Goal: Transaction & Acquisition: Purchase product/service

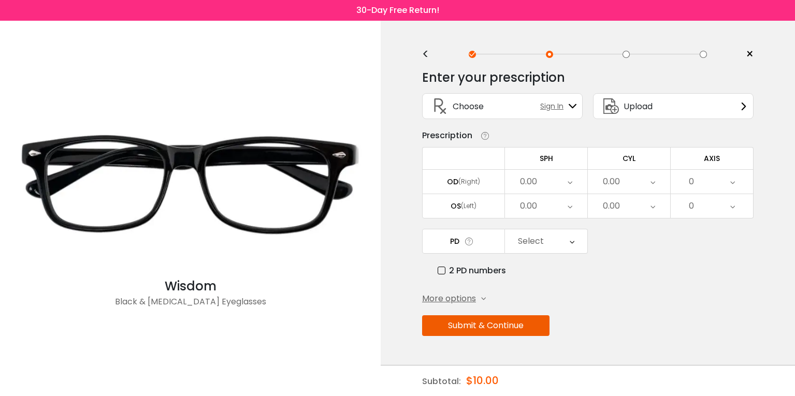
click at [572, 182] on icon at bounding box center [570, 182] width 5 height 24
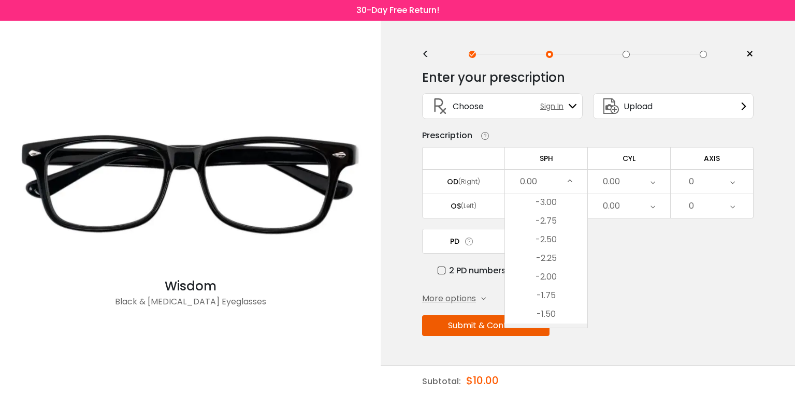
scroll to position [1218, 0]
click at [565, 216] on li "-3.50" at bounding box center [546, 217] width 82 height 19
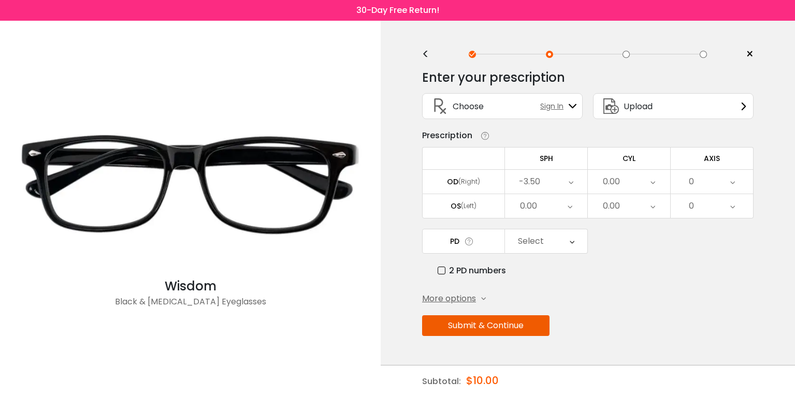
click at [573, 207] on div "0.00" at bounding box center [546, 206] width 82 height 24
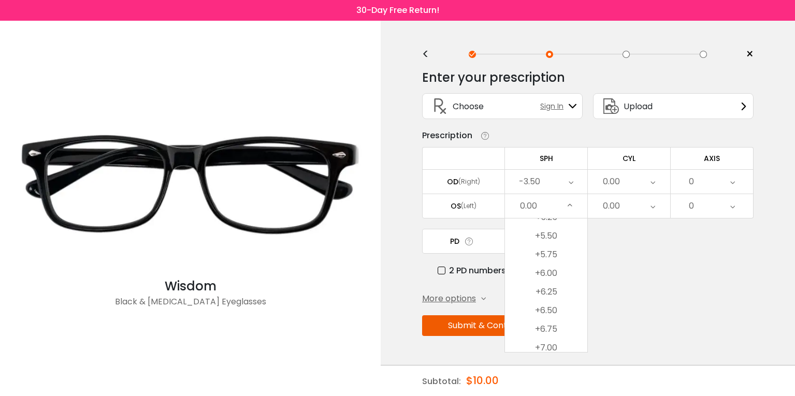
scroll to position [1921, 0]
drag, startPoint x: 567, startPoint y: 227, endPoint x: 581, endPoint y: 262, distance: 37.2
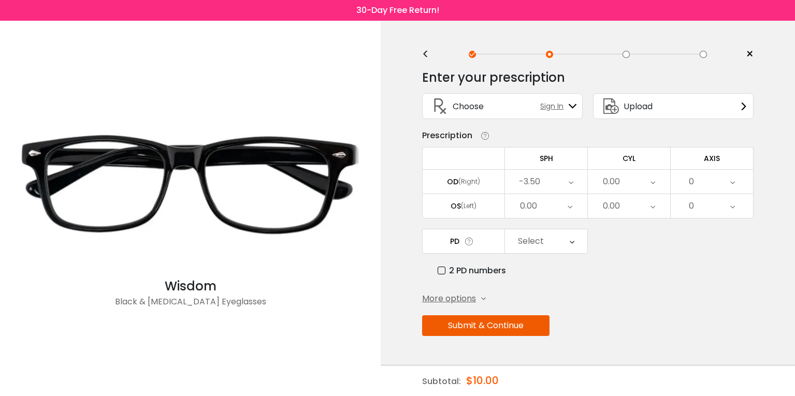
click at [572, 202] on icon at bounding box center [570, 206] width 5 height 24
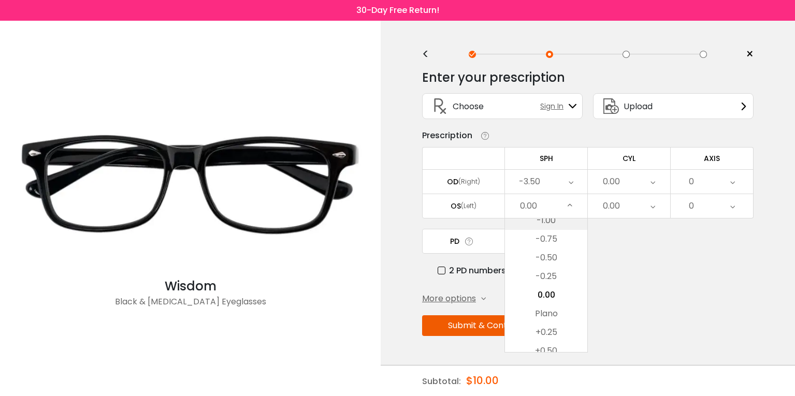
scroll to position [1477, 0]
click at [540, 207] on div "0.00" at bounding box center [546, 206] width 82 height 24
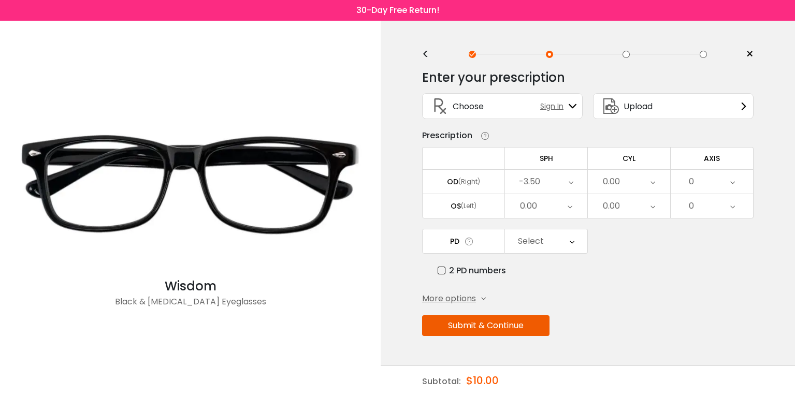
click at [572, 207] on icon at bounding box center [570, 206] width 5 height 24
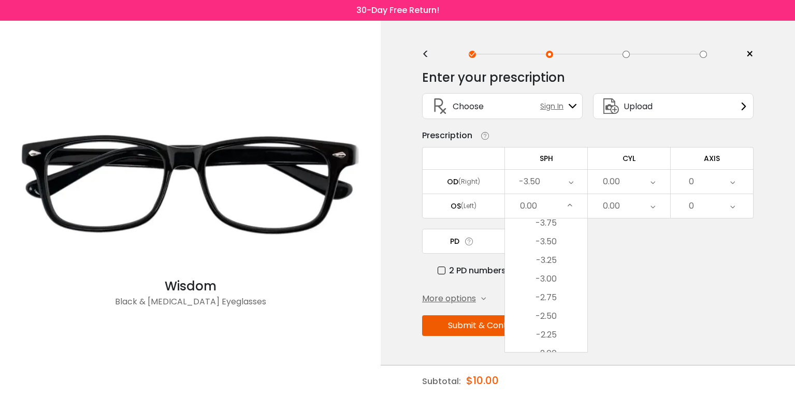
scroll to position [1248, 0]
click at [553, 299] on li "-2.25" at bounding box center [546, 304] width 82 height 19
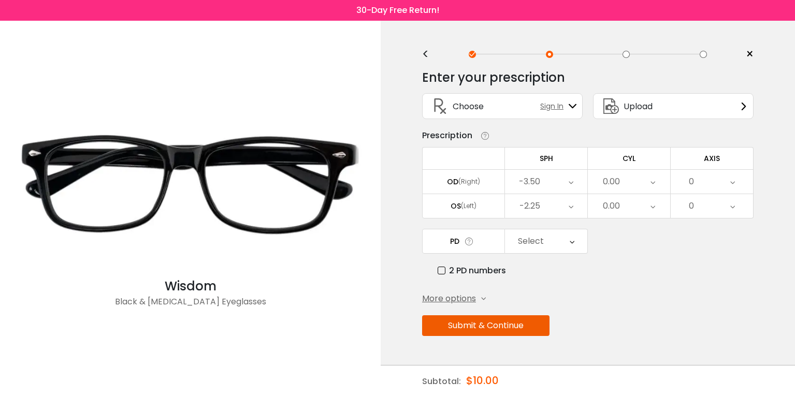
click at [653, 183] on icon at bounding box center [653, 182] width 5 height 24
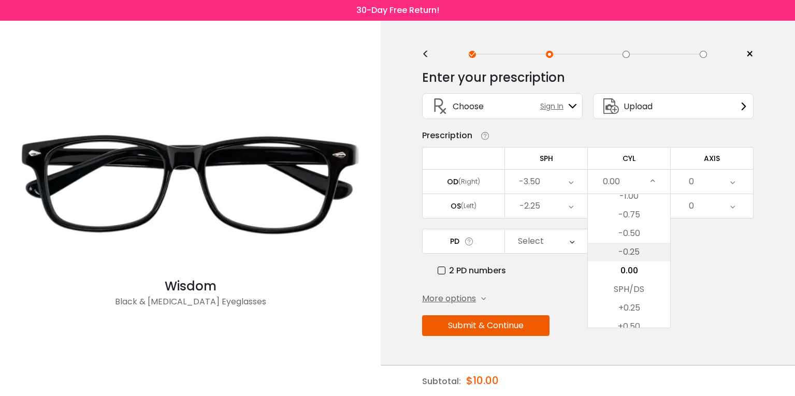
click at [642, 249] on li "-0.25" at bounding box center [629, 252] width 82 height 19
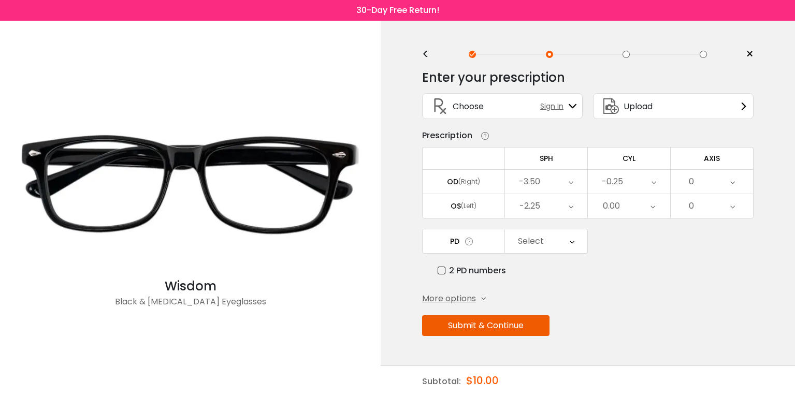
click at [655, 207] on div "0.00" at bounding box center [629, 206] width 82 height 24
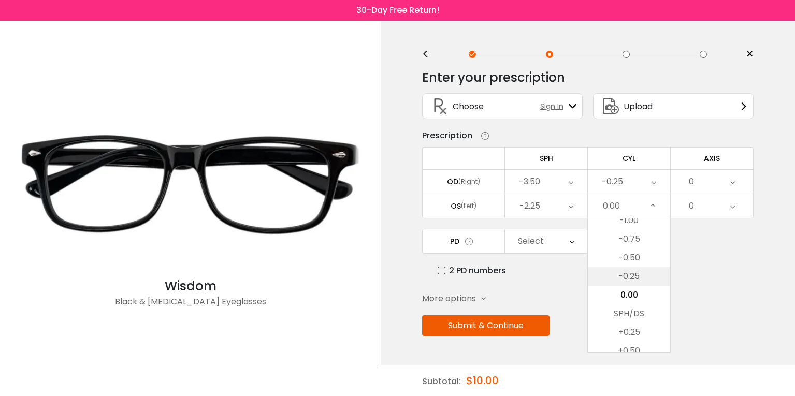
click at [638, 274] on li "-0.25" at bounding box center [629, 276] width 82 height 19
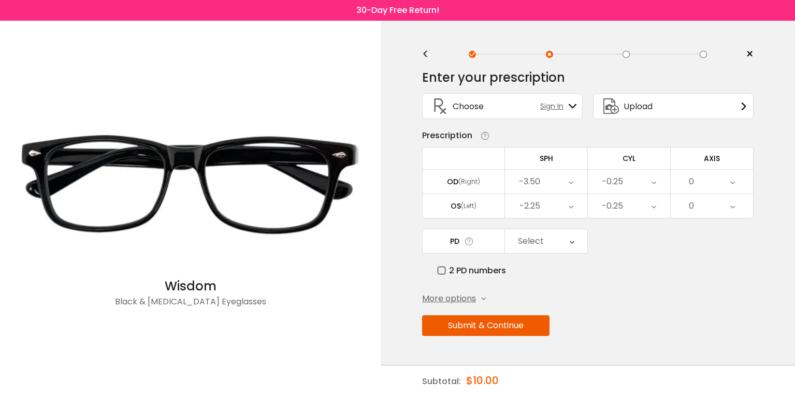
click at [737, 178] on div "0" at bounding box center [712, 182] width 82 height 24
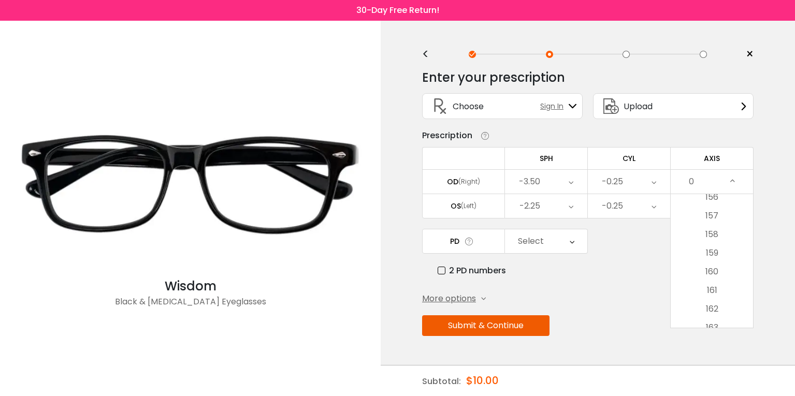
scroll to position [3243, 0]
click at [713, 315] on li "180" at bounding box center [712, 318] width 82 height 19
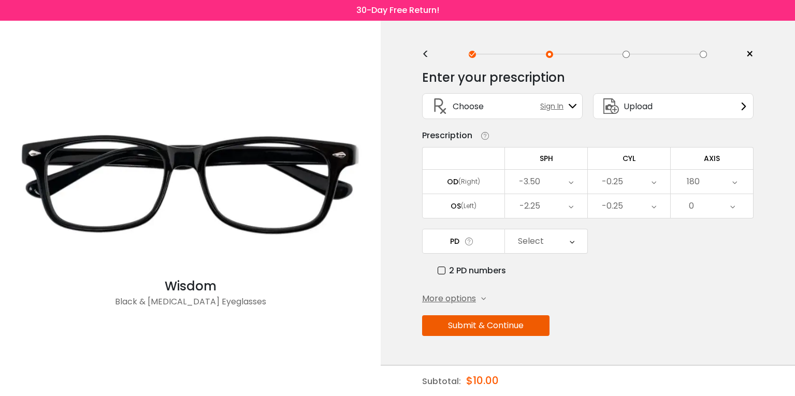
click at [736, 206] on div "0" at bounding box center [712, 206] width 82 height 24
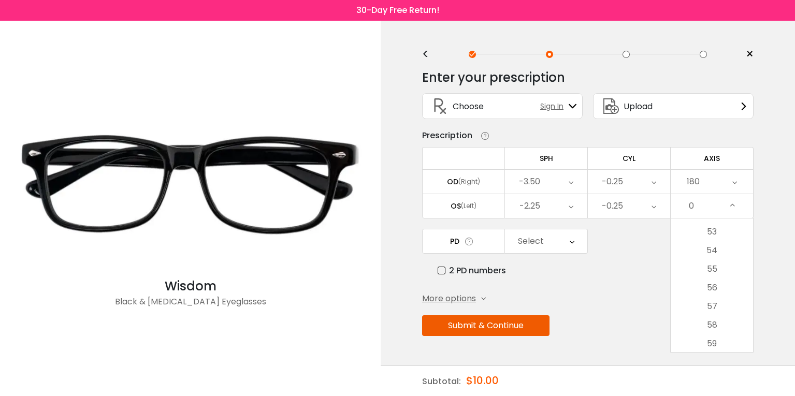
scroll to position [829, 0]
click at [724, 272] on li "47" at bounding box center [712, 275] width 82 height 19
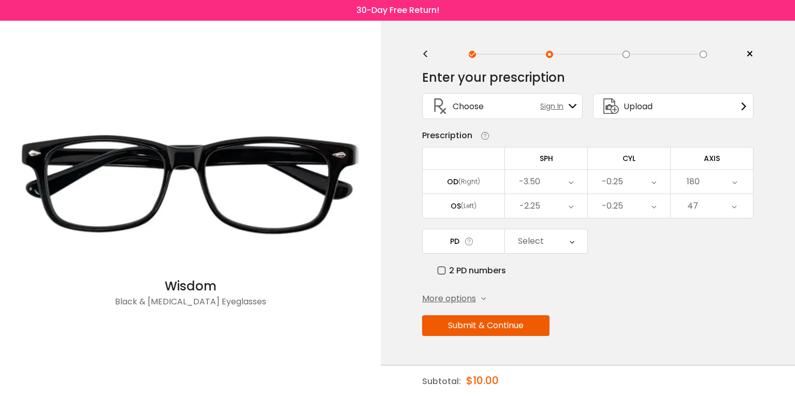
click at [577, 246] on div "Select" at bounding box center [546, 242] width 82 height 24
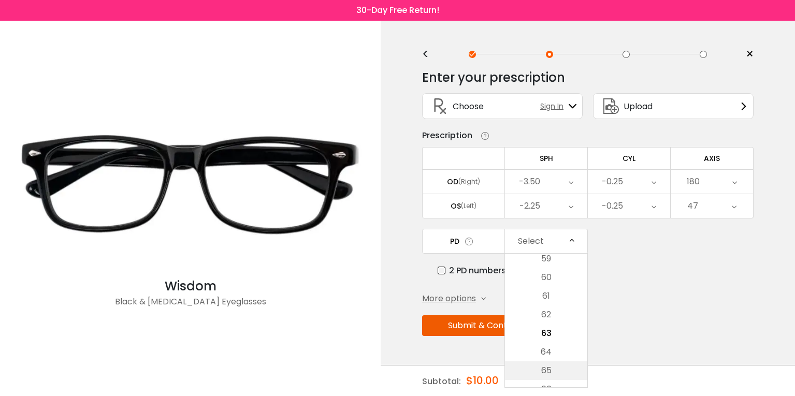
scroll to position [241, 0]
click at [556, 286] on li "60" at bounding box center [546, 283] width 82 height 19
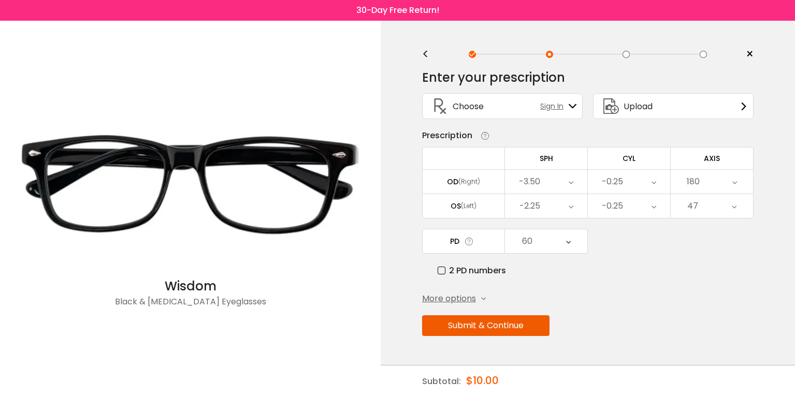
click at [504, 327] on button "Submit & Continue" at bounding box center [485, 326] width 127 height 21
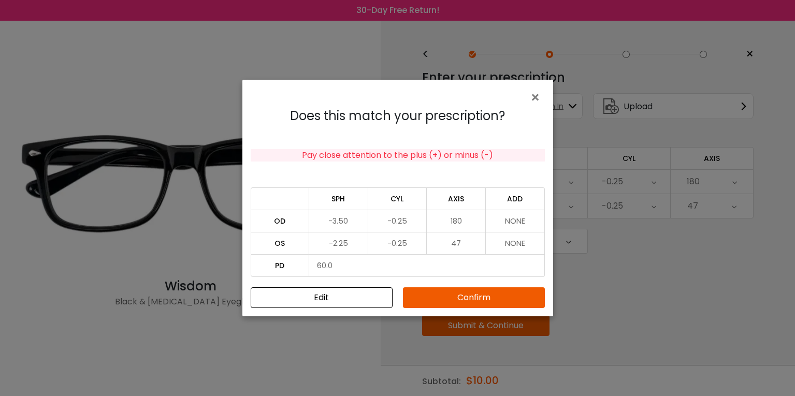
click at [483, 295] on button "Confirm" at bounding box center [474, 298] width 142 height 21
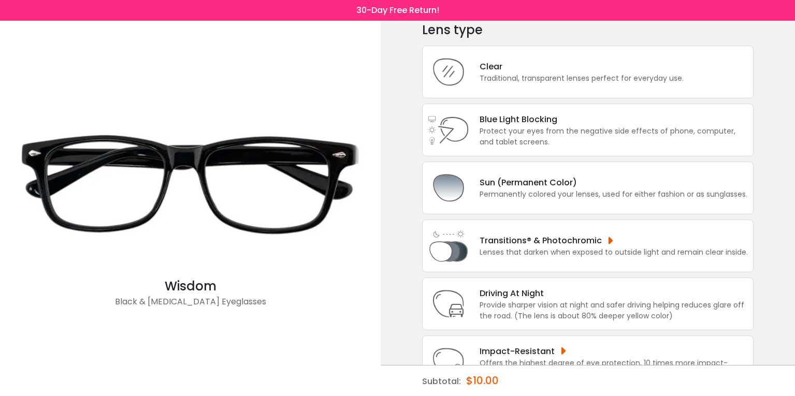
scroll to position [30, 0]
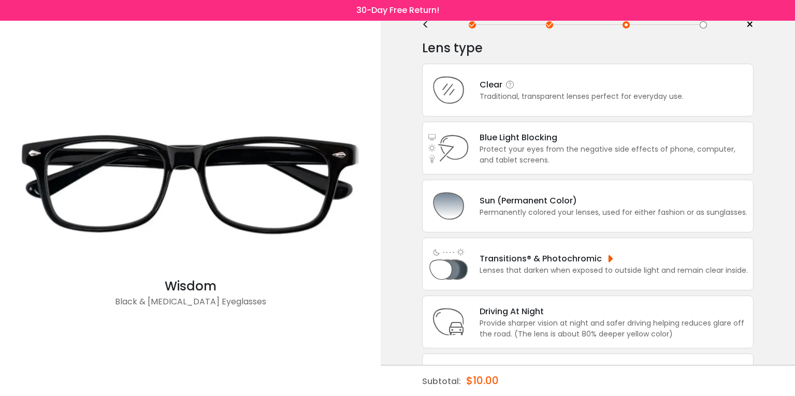
click at [607, 94] on div "Traditional, transparent lenses perfect for everyday use." at bounding box center [582, 96] width 204 height 11
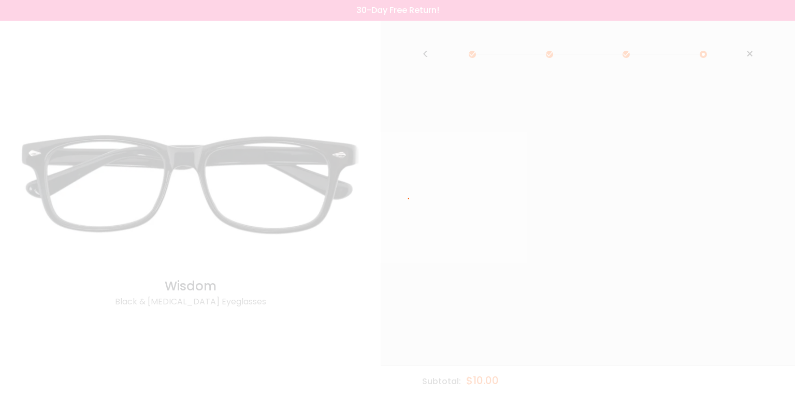
scroll to position [0, 0]
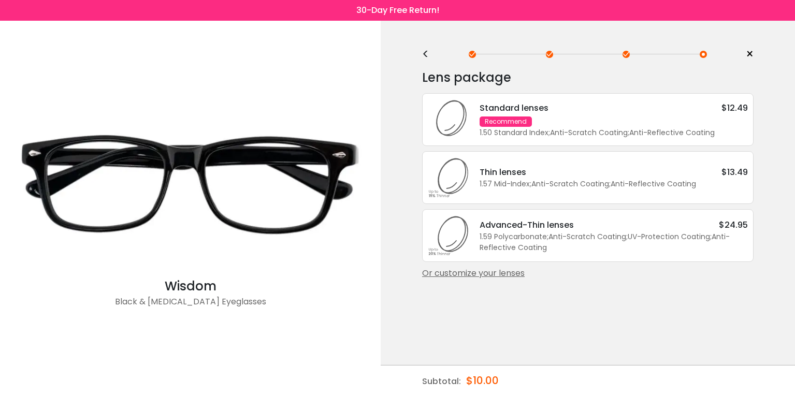
click at [549, 112] on div "Standard lenses $12.49" at bounding box center [614, 108] width 268 height 13
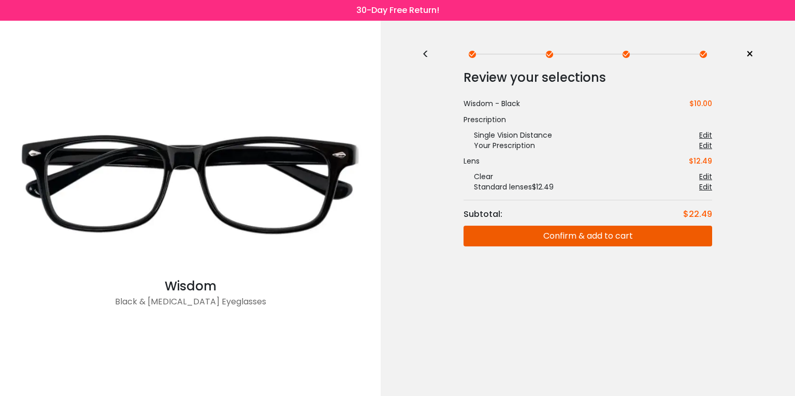
click at [591, 238] on button "Confirm & add to cart" at bounding box center [588, 236] width 249 height 21
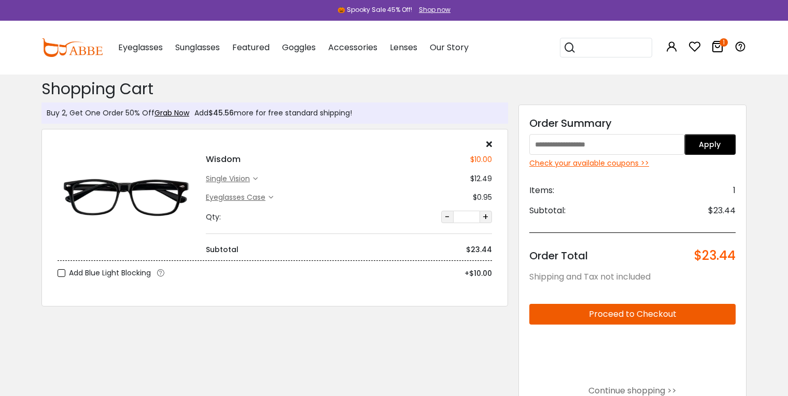
click at [592, 162] on div "Check your available coupons >>" at bounding box center [632, 163] width 206 height 11
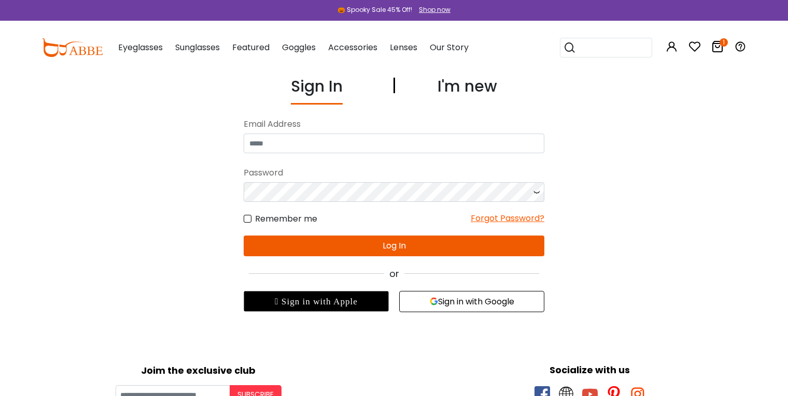
click at [716, 50] on icon at bounding box center [717, 46] width 12 height 12
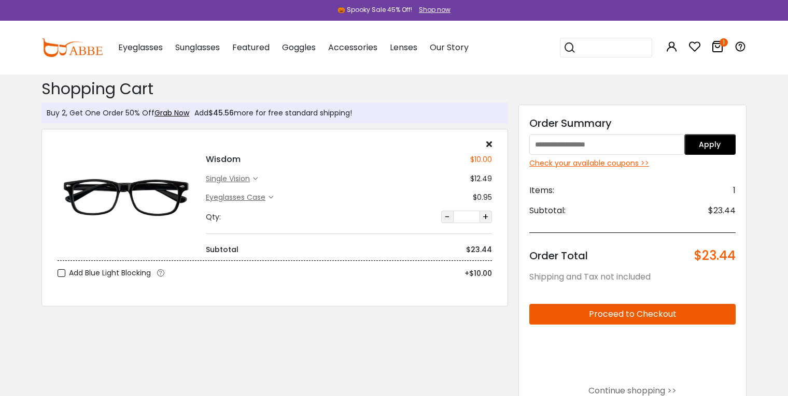
click at [668, 312] on button "Proceed to Checkout" at bounding box center [632, 314] width 206 height 21
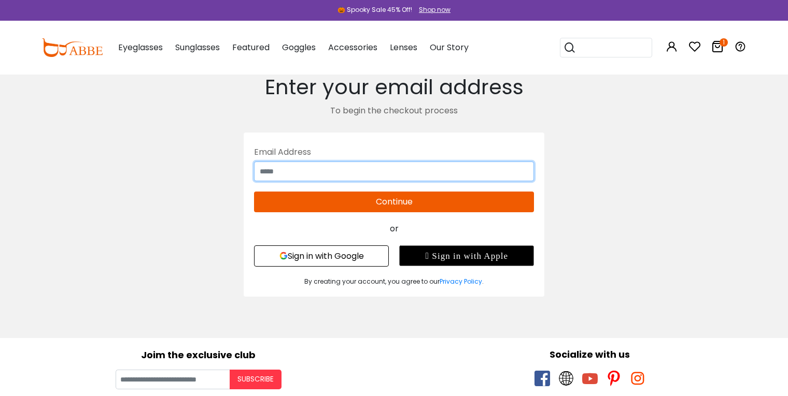
click at [332, 175] on input "text" at bounding box center [394, 172] width 280 height 20
type input "**********"
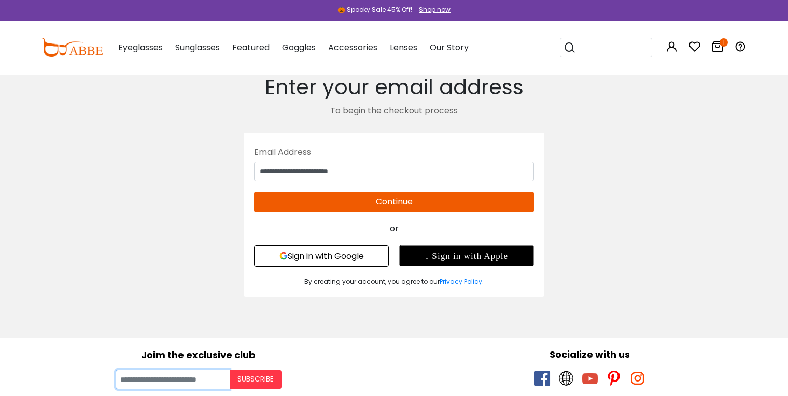
type input "**********"
click at [390, 203] on button "Continue" at bounding box center [394, 202] width 280 height 21
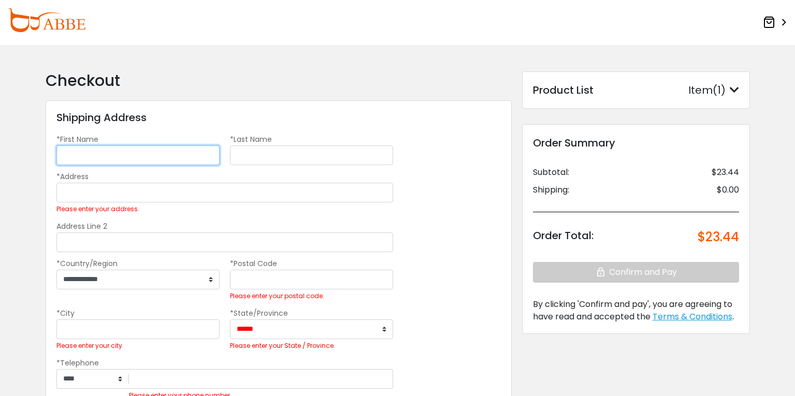
click at [161, 160] on input "*First Name" at bounding box center [137, 156] width 163 height 20
type input "*****"
type input "********"
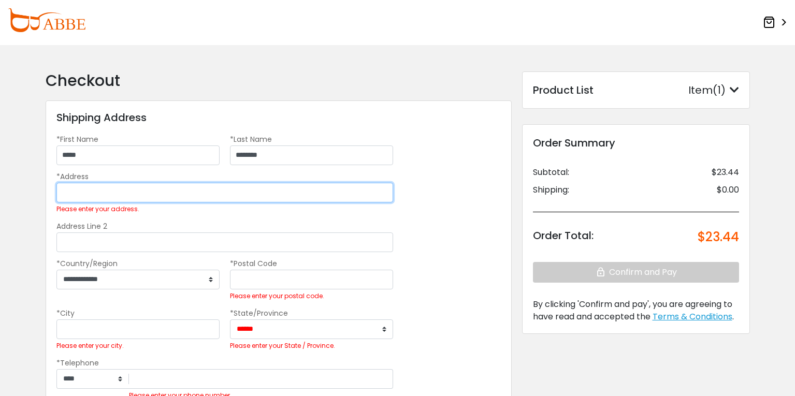
type input "**********"
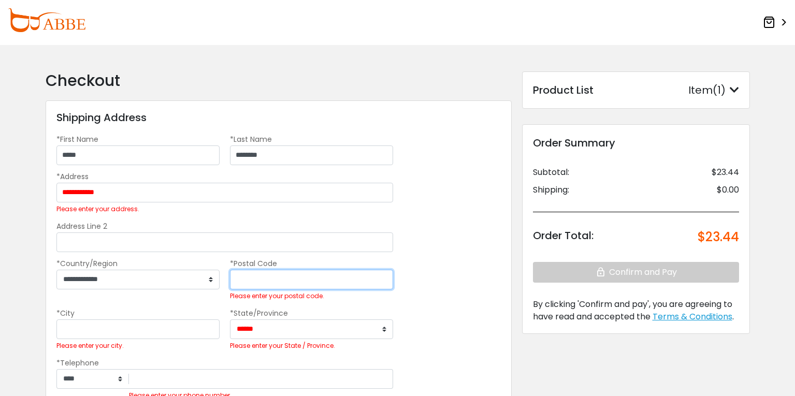
type input "*****"
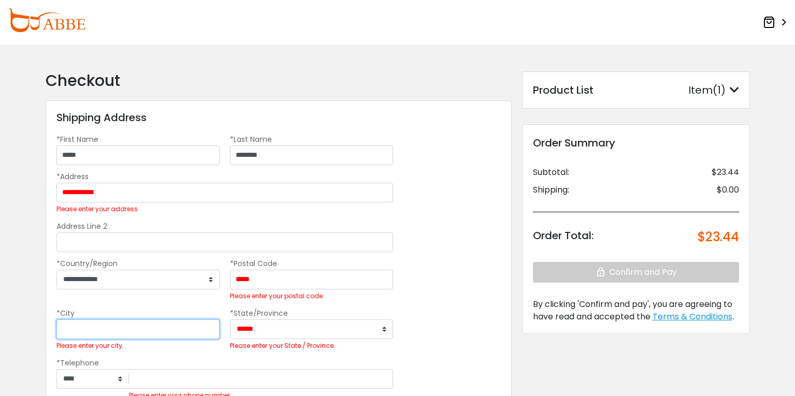
type input "**********"
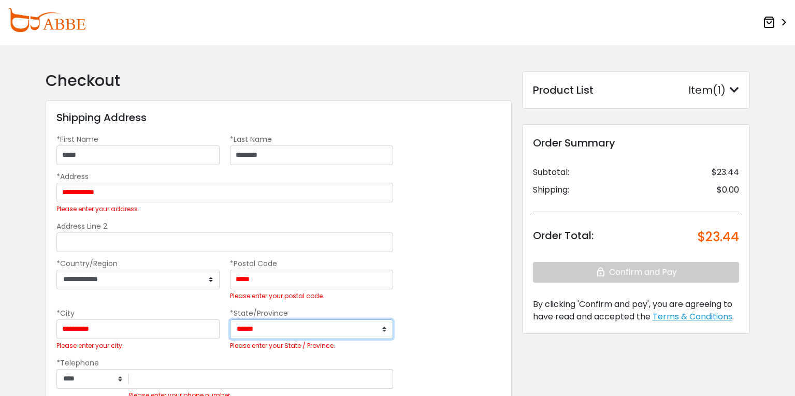
select select "**"
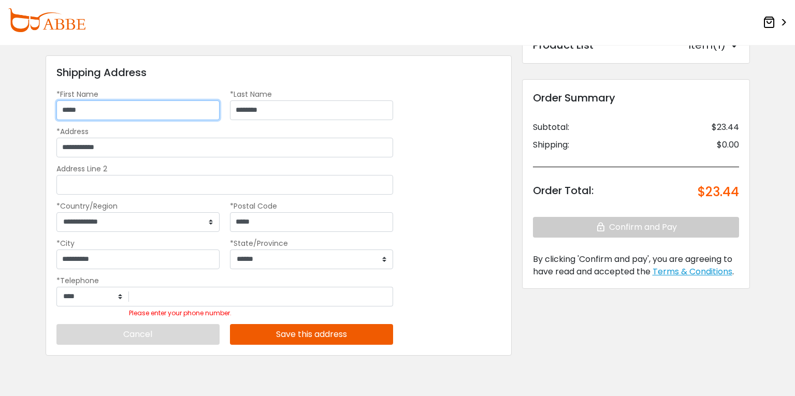
scroll to position [81, 0]
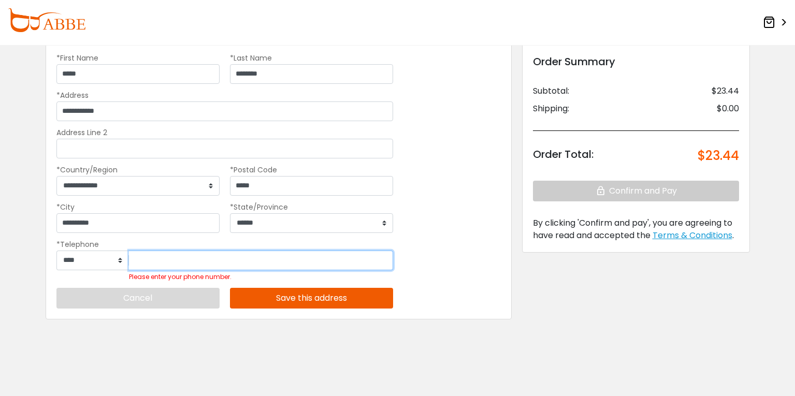
click at [166, 263] on input "Please enter your phone number." at bounding box center [261, 261] width 264 height 20
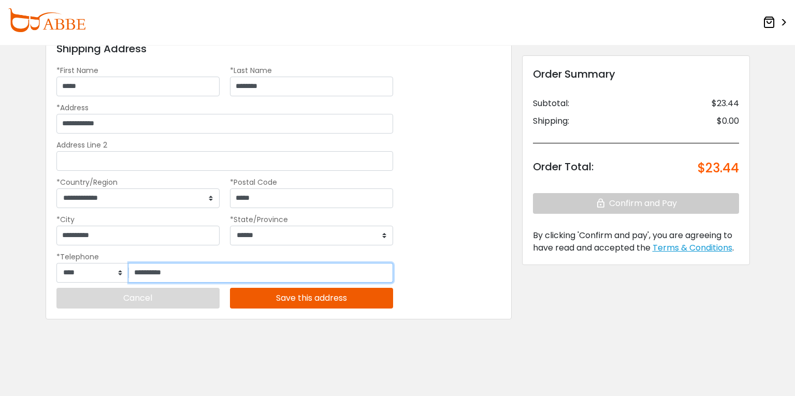
type input "**********"
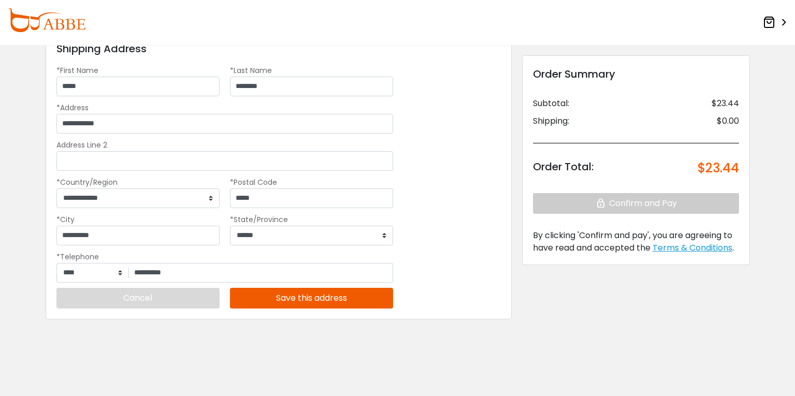
click at [314, 301] on button "Save this address" at bounding box center [311, 298] width 163 height 21
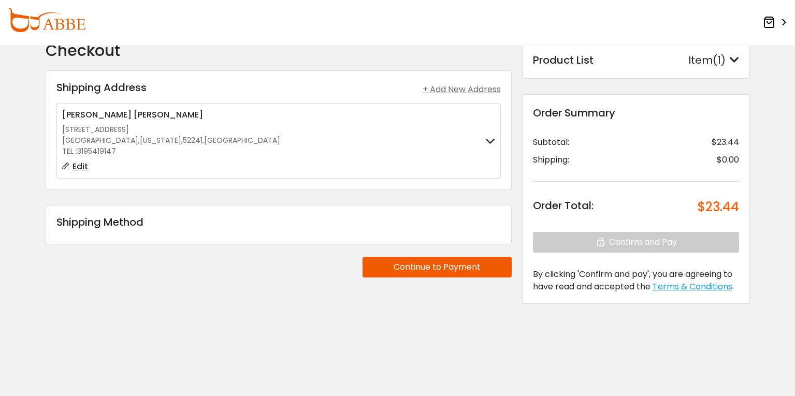
scroll to position [30, 0]
